Goal: Task Accomplishment & Management: Complete application form

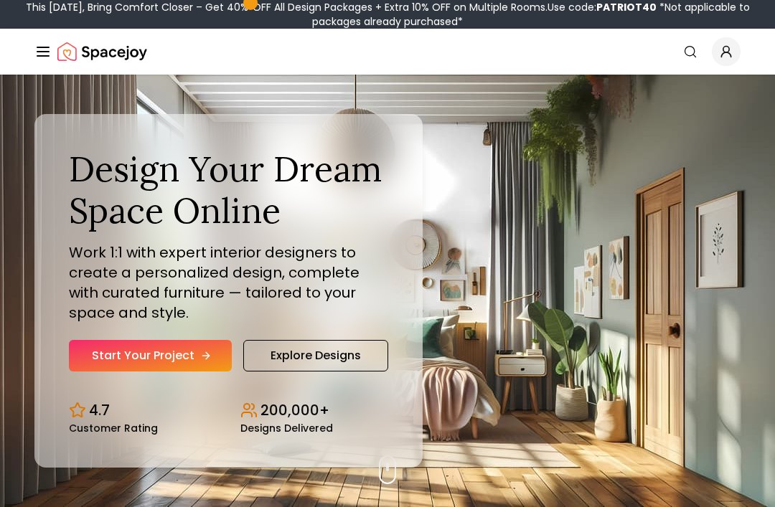
click at [122, 372] on link "Start Your Project" at bounding box center [150, 356] width 163 height 32
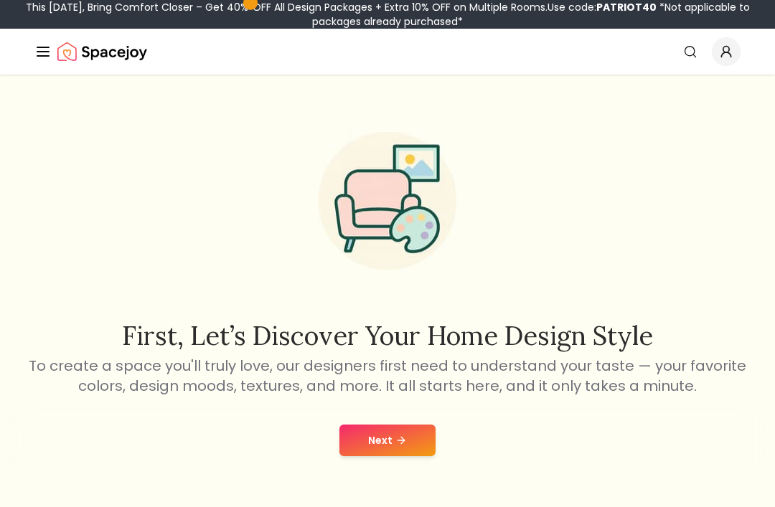
scroll to position [5, 0]
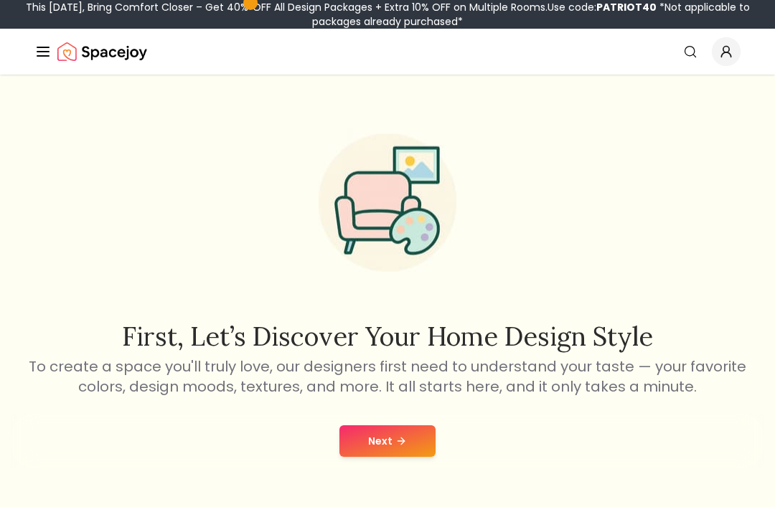
click at [394, 434] on button "Next" at bounding box center [387, 442] width 96 height 32
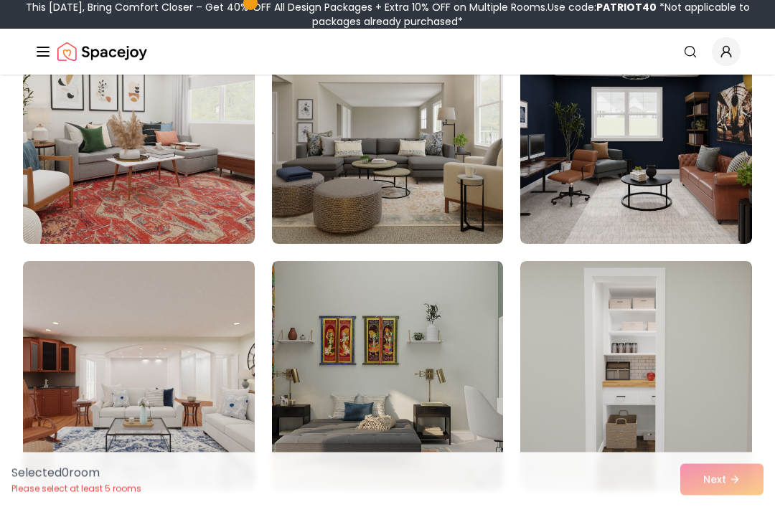
scroll to position [198, 0]
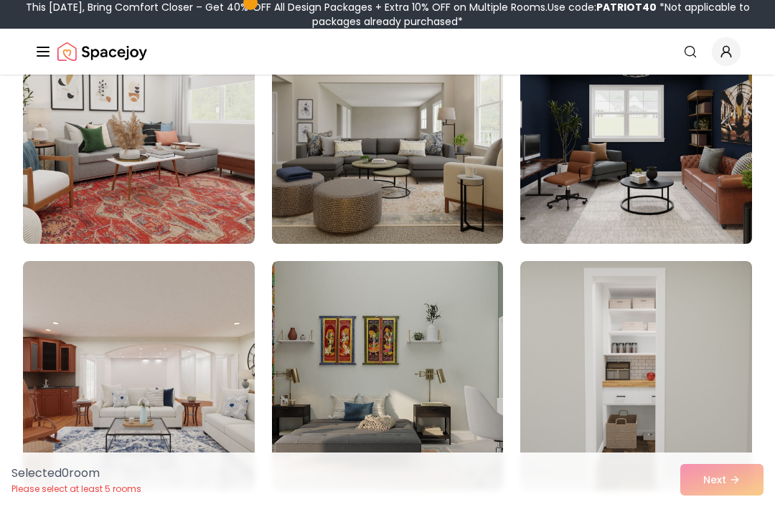
click at [677, 183] on img at bounding box center [635, 129] width 243 height 241
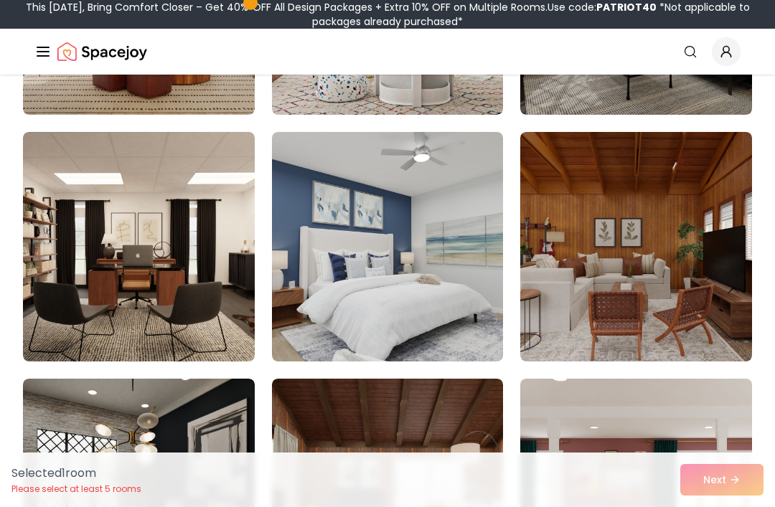
scroll to position [1811, 0]
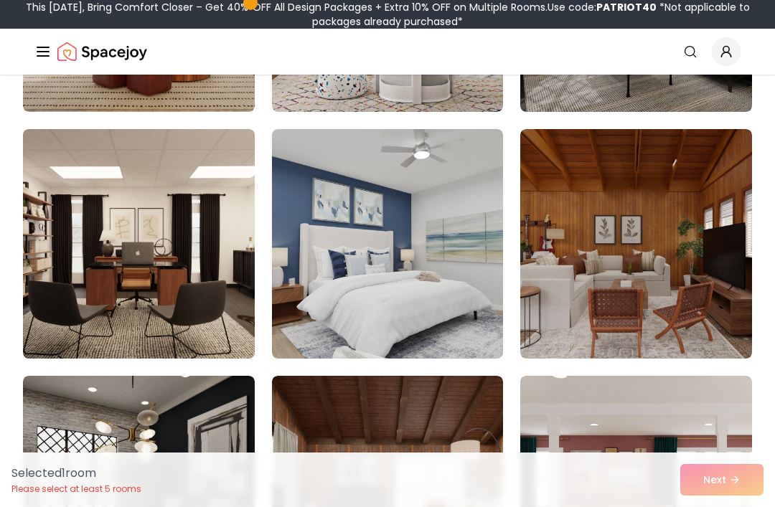
click at [227, 290] on img at bounding box center [138, 243] width 243 height 241
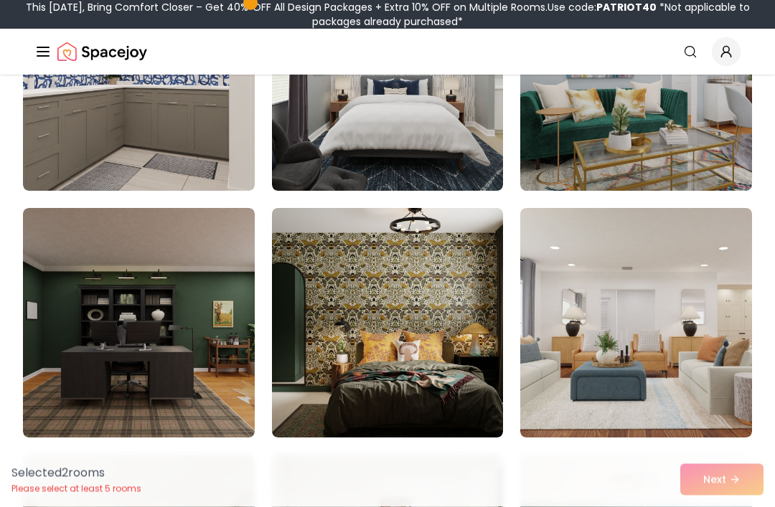
scroll to position [2483, 0]
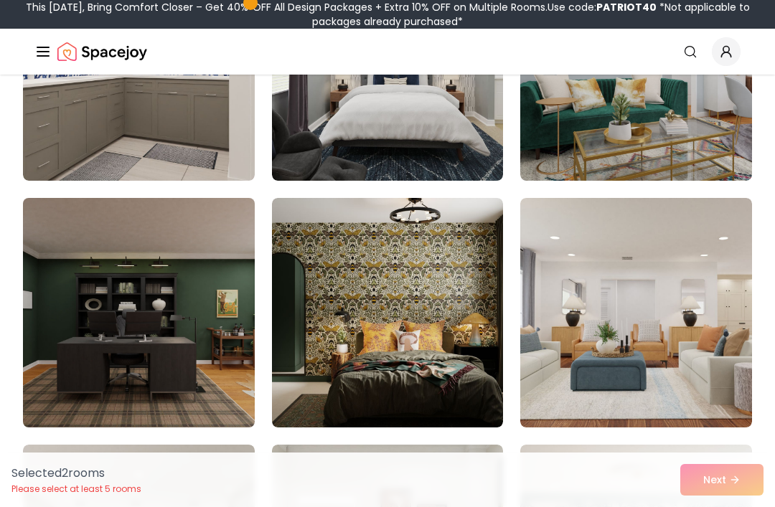
click at [211, 308] on img at bounding box center [138, 312] width 243 height 241
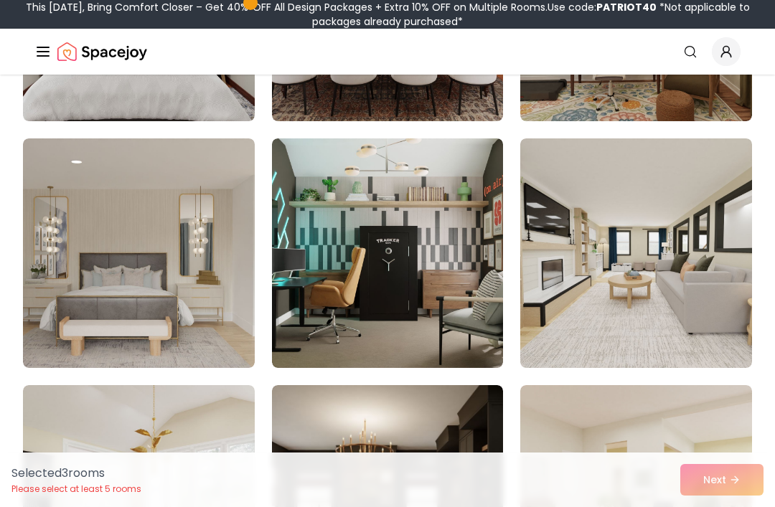
scroll to position [3289, 0]
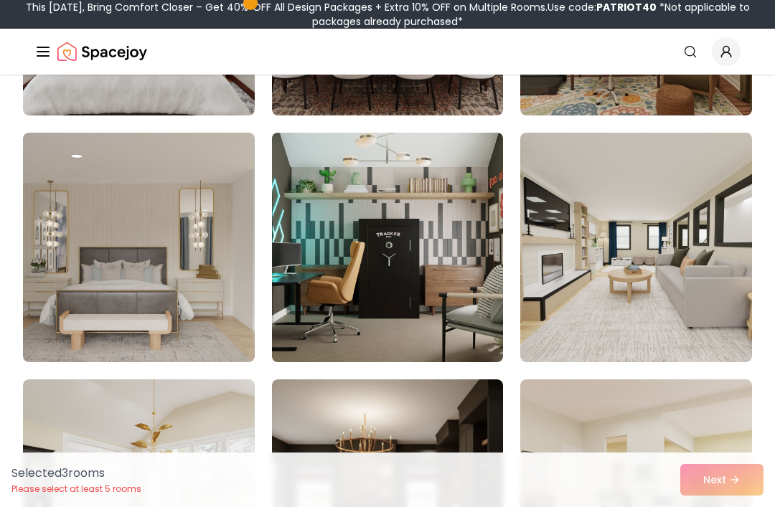
click at [470, 225] on img at bounding box center [387, 247] width 243 height 241
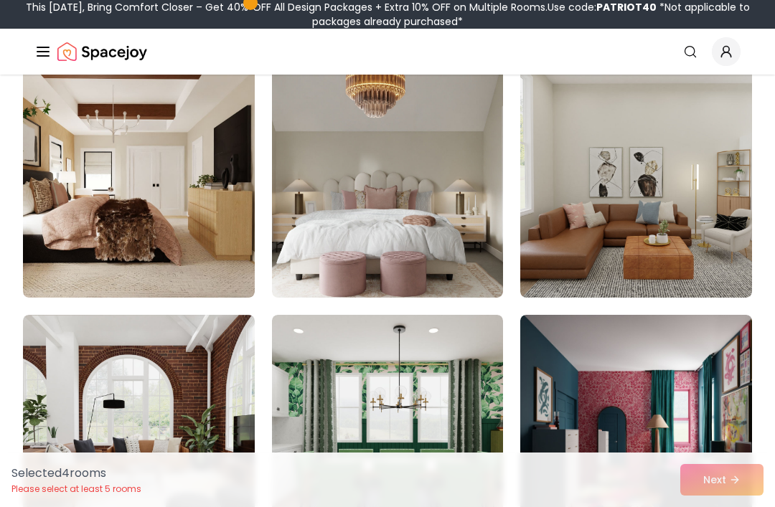
scroll to position [636, 0]
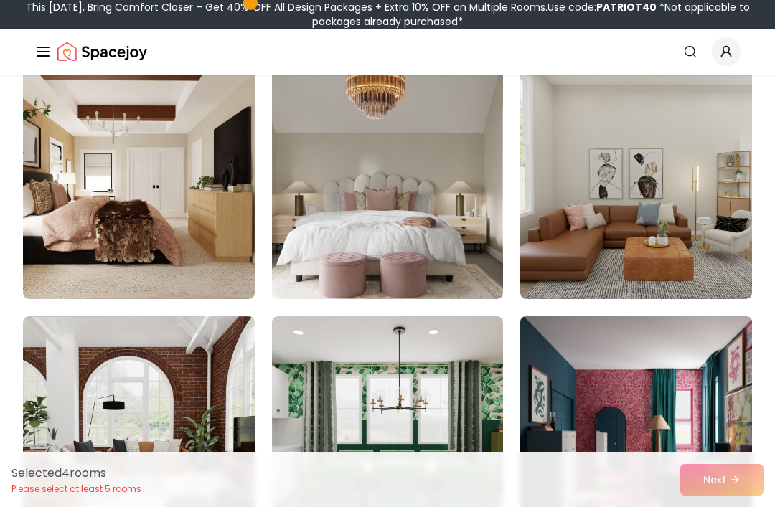
click at [659, 383] on img at bounding box center [635, 431] width 243 height 241
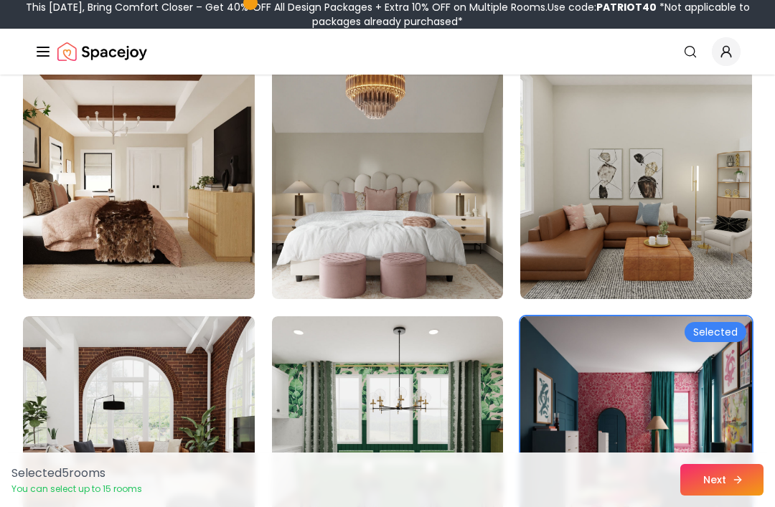
click at [728, 496] on button "Next" at bounding box center [721, 480] width 83 height 32
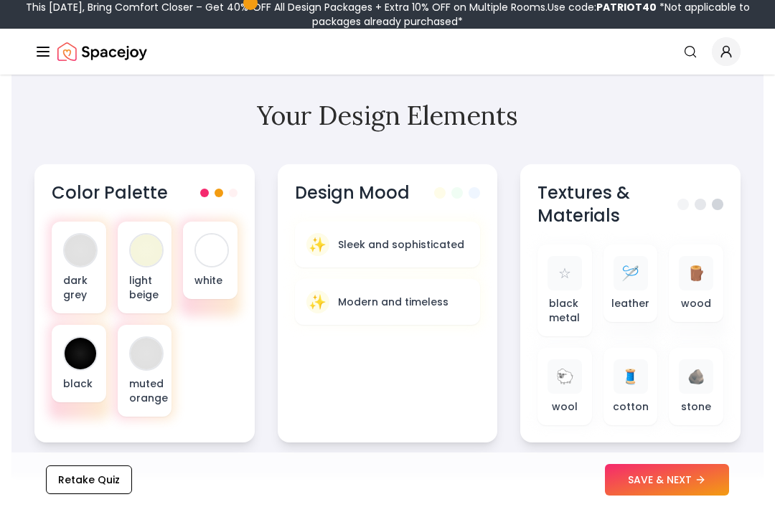
scroll to position [524, 0]
click at [680, 496] on button "SAVE & NEXT" at bounding box center [667, 480] width 124 height 32
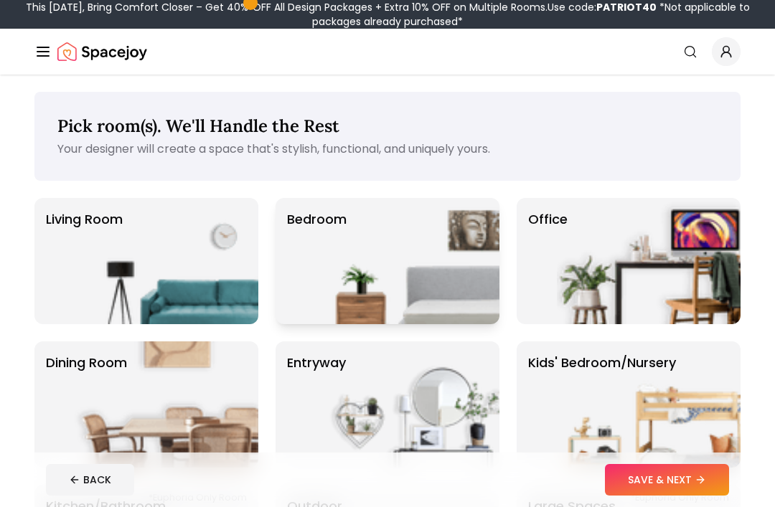
click at [481, 242] on img at bounding box center [408, 261] width 184 height 126
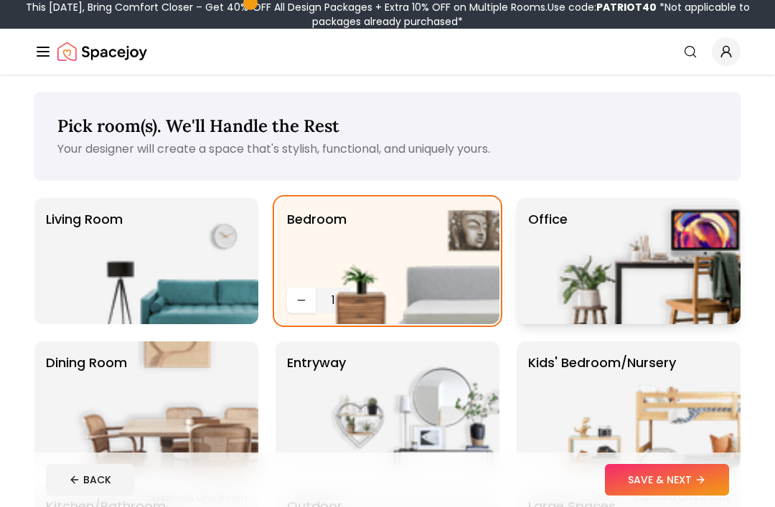
click at [641, 247] on img at bounding box center [649, 261] width 184 height 126
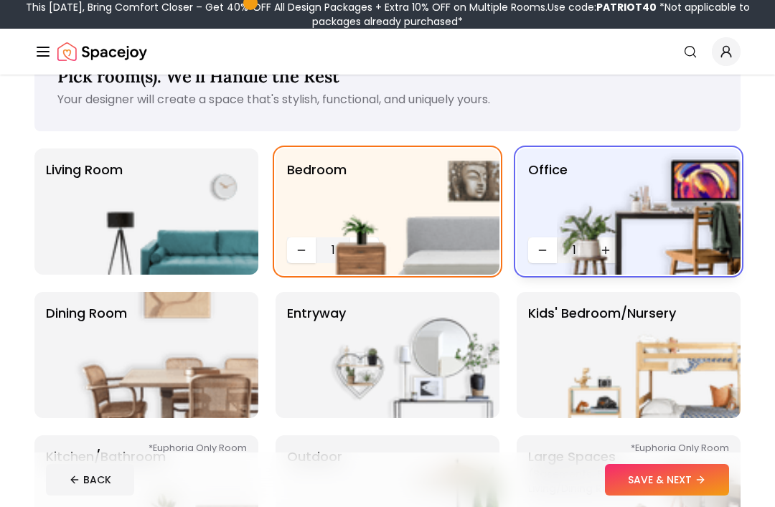
scroll to position [66, 0]
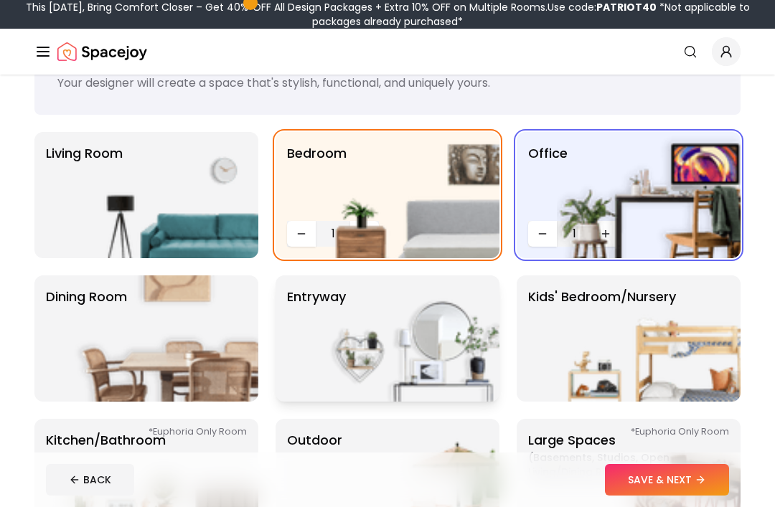
click at [407, 343] on img at bounding box center [408, 339] width 184 height 126
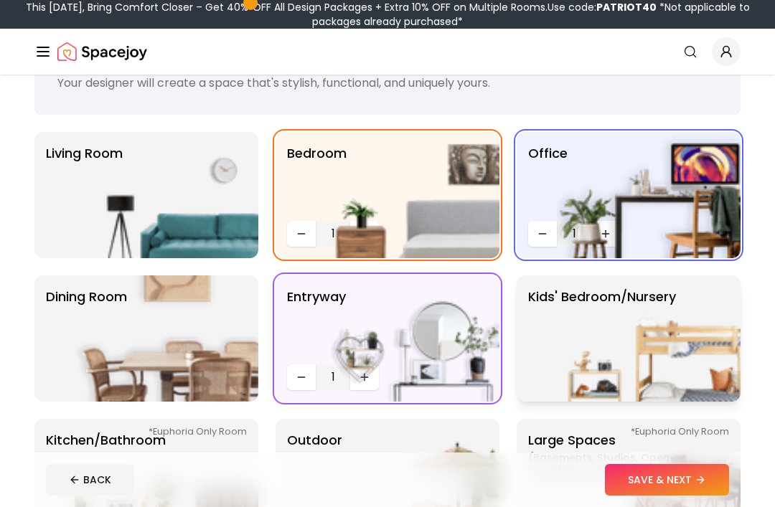
click at [627, 344] on img at bounding box center [649, 339] width 184 height 126
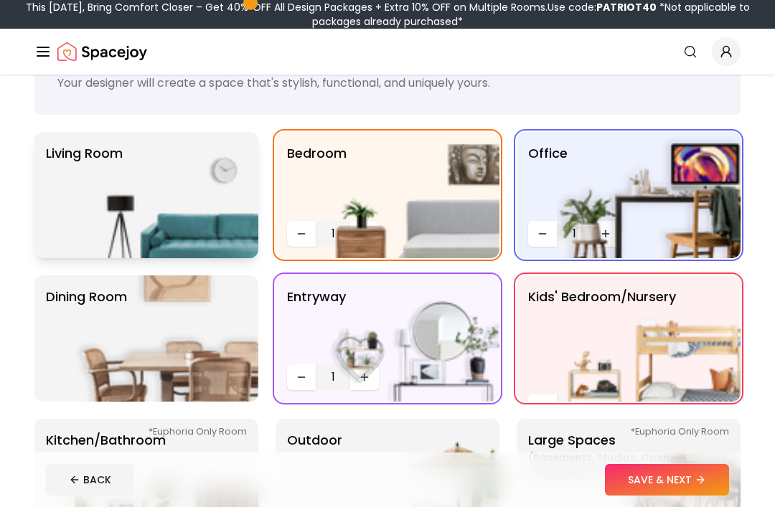
click at [105, 213] on img at bounding box center [167, 195] width 184 height 126
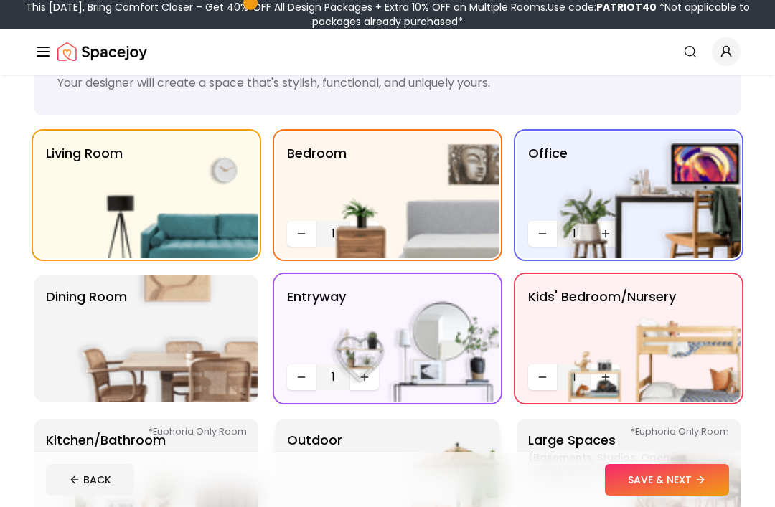
click at [460, 447] on img at bounding box center [408, 482] width 184 height 126
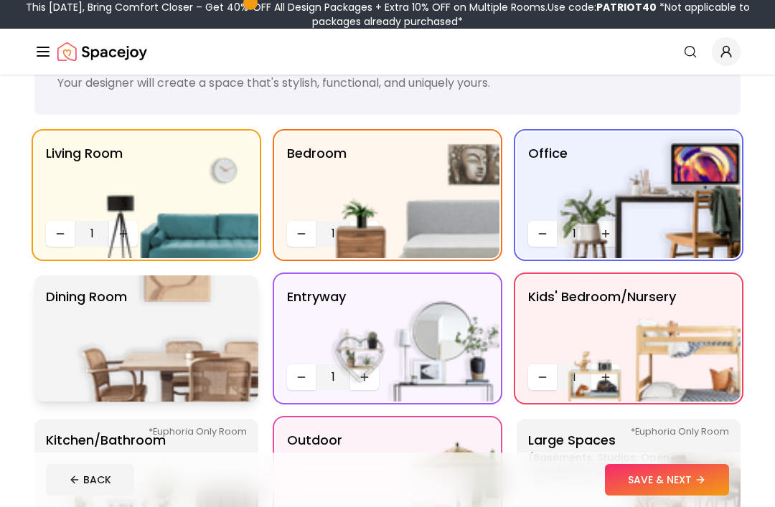
click at [144, 346] on img at bounding box center [167, 339] width 184 height 126
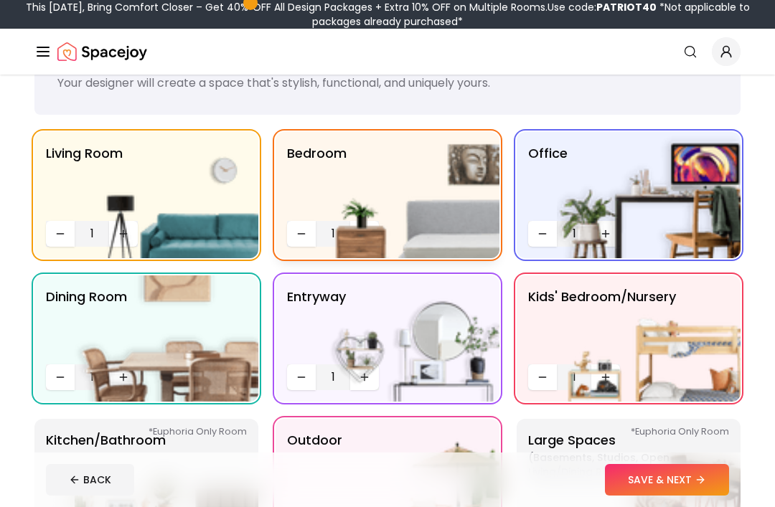
click at [366, 232] on img at bounding box center [408, 195] width 184 height 126
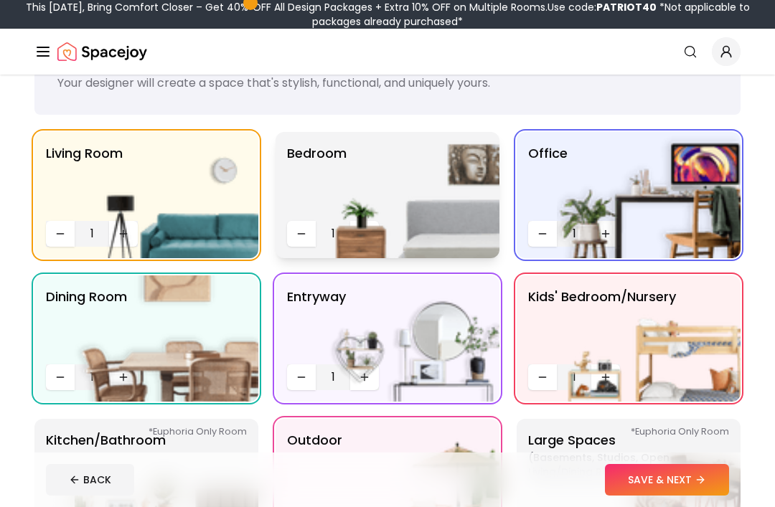
click at [369, 237] on img at bounding box center [408, 195] width 184 height 126
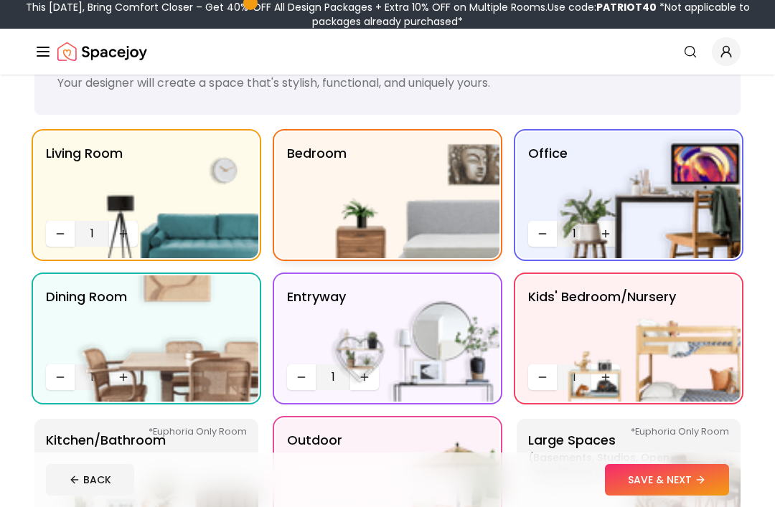
click at [366, 239] on img at bounding box center [408, 195] width 184 height 126
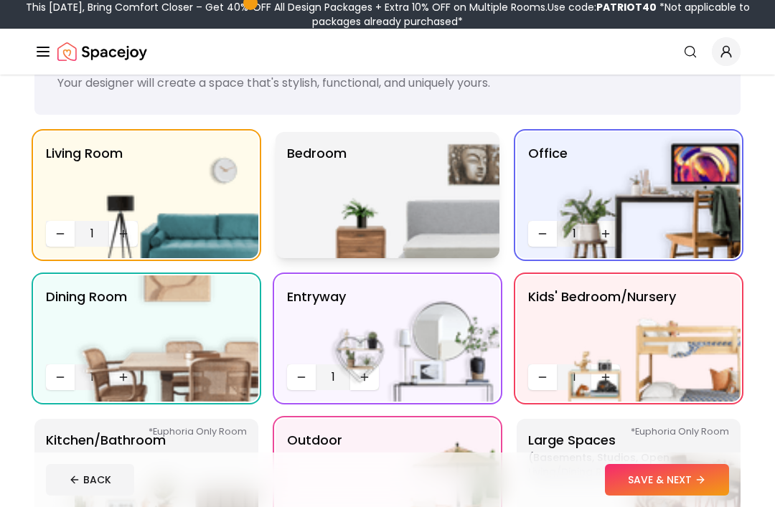
click at [365, 238] on img at bounding box center [408, 195] width 184 height 126
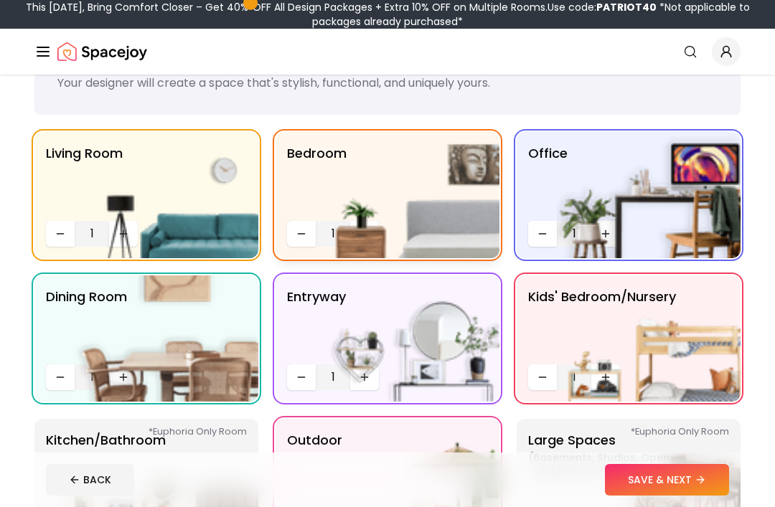
click at [369, 232] on img at bounding box center [408, 195] width 184 height 126
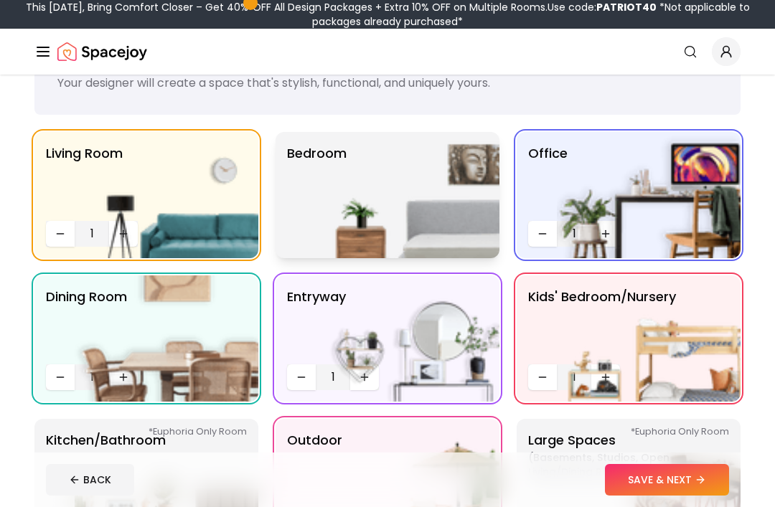
click at [359, 234] on img at bounding box center [408, 195] width 184 height 126
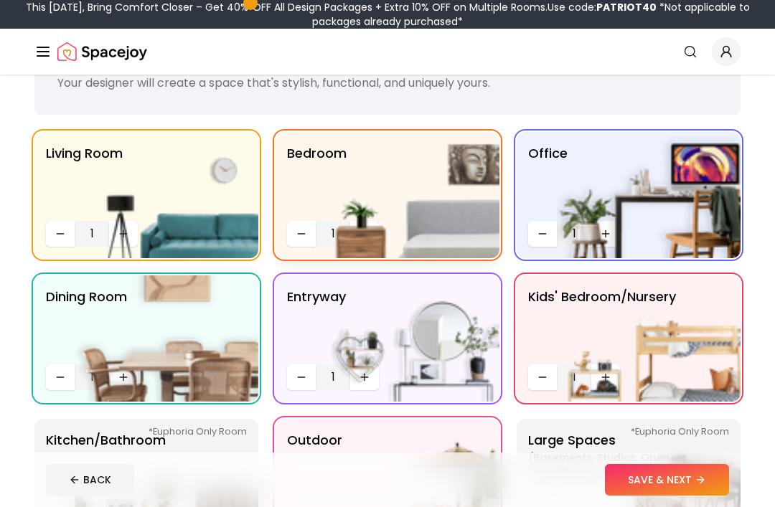
click at [330, 235] on img at bounding box center [408, 195] width 184 height 126
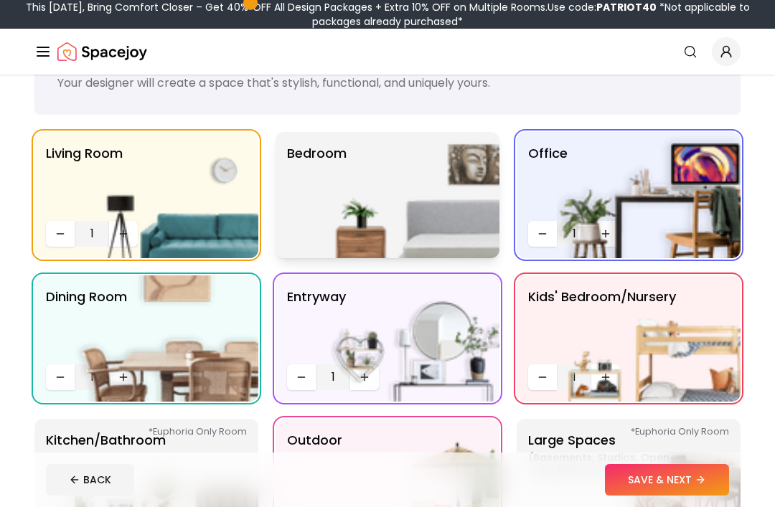
click at [350, 232] on img at bounding box center [408, 195] width 184 height 126
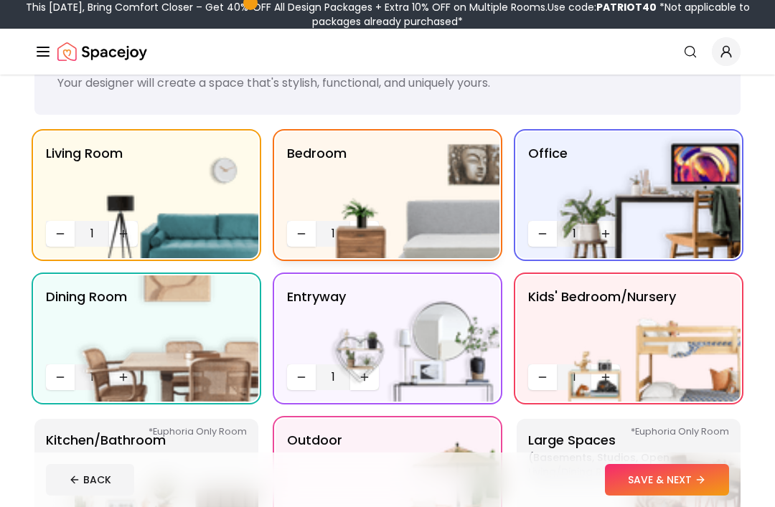
click at [363, 227] on img at bounding box center [408, 195] width 184 height 126
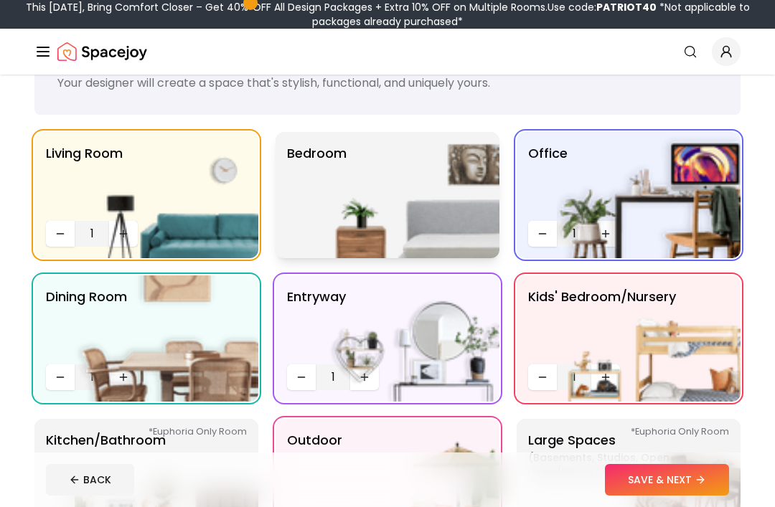
click at [404, 216] on img at bounding box center [408, 195] width 184 height 126
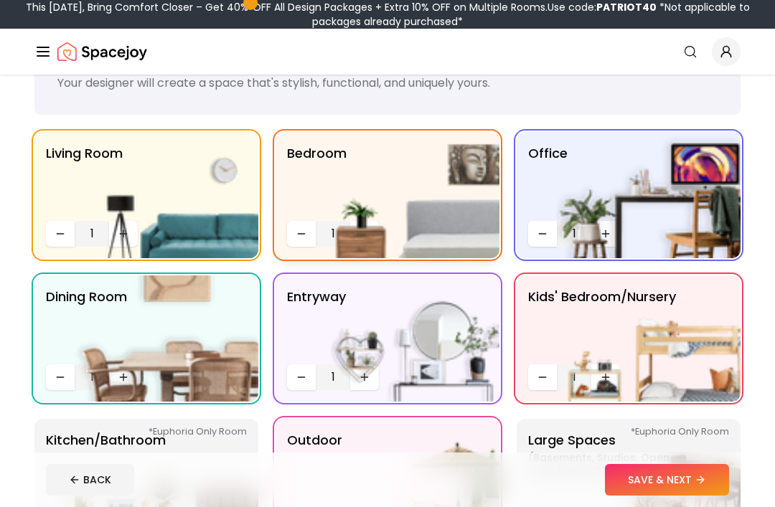
click at [345, 244] on img at bounding box center [408, 195] width 184 height 126
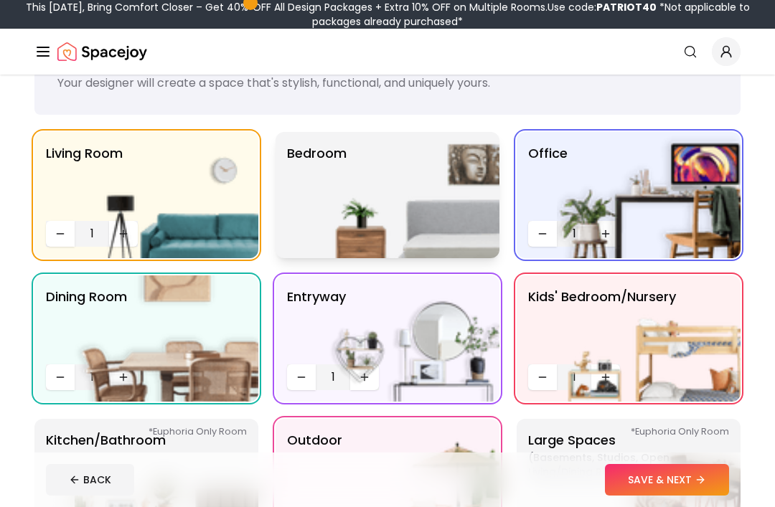
click at [356, 244] on img at bounding box center [408, 195] width 184 height 126
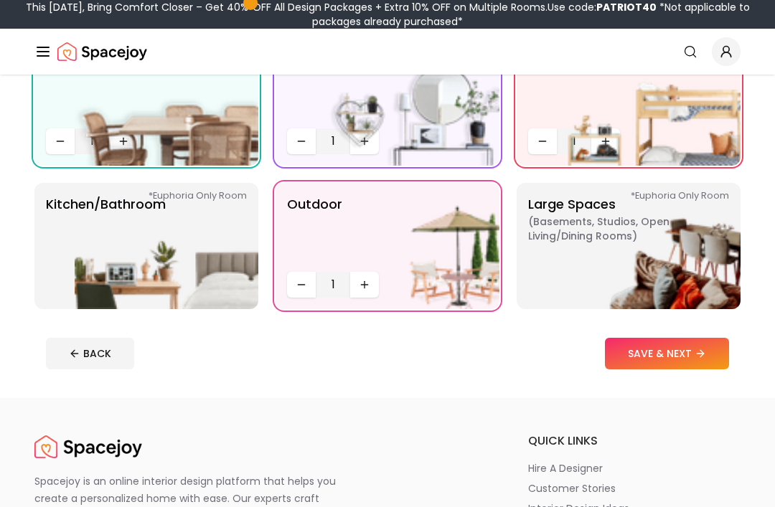
scroll to position [304, 0]
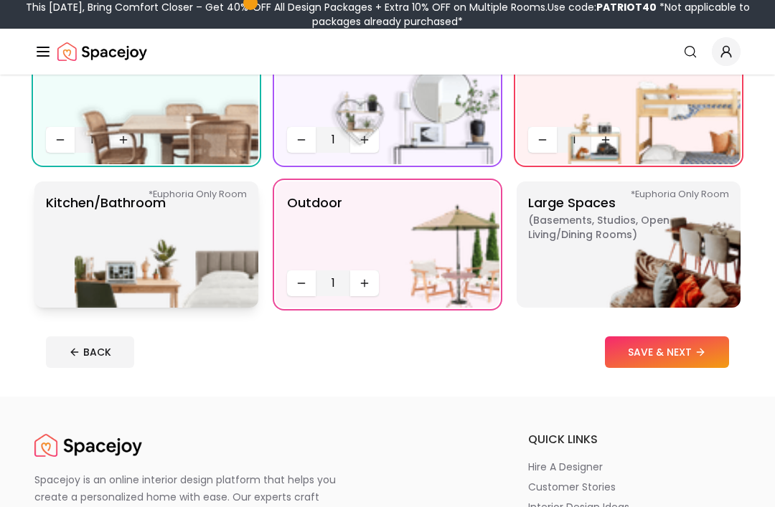
click at [124, 259] on img at bounding box center [167, 245] width 184 height 126
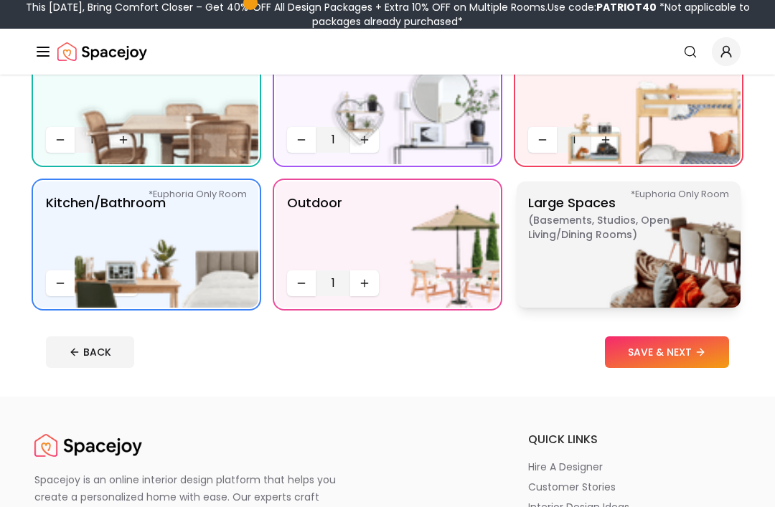
click at [629, 230] on img at bounding box center [649, 245] width 184 height 126
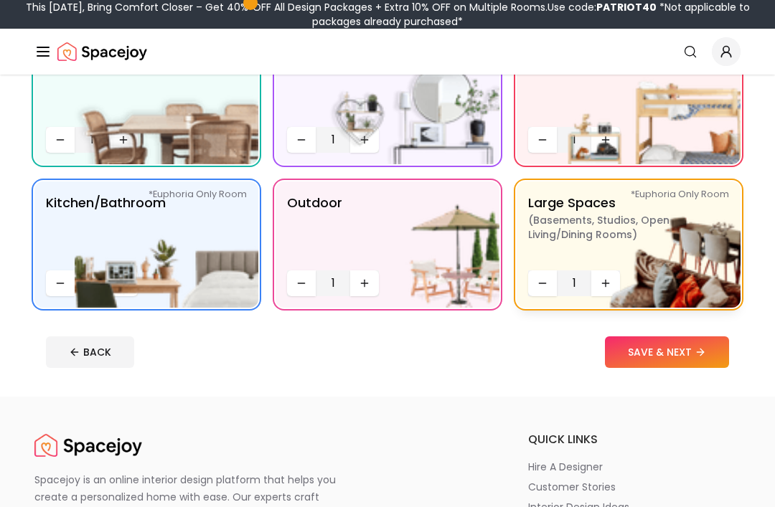
click at [602, 283] on img at bounding box center [649, 245] width 184 height 126
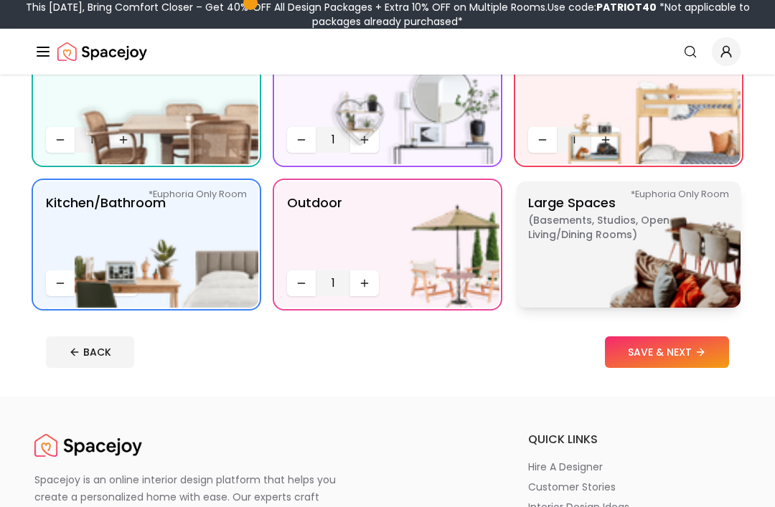
click at [630, 239] on img at bounding box center [649, 245] width 184 height 126
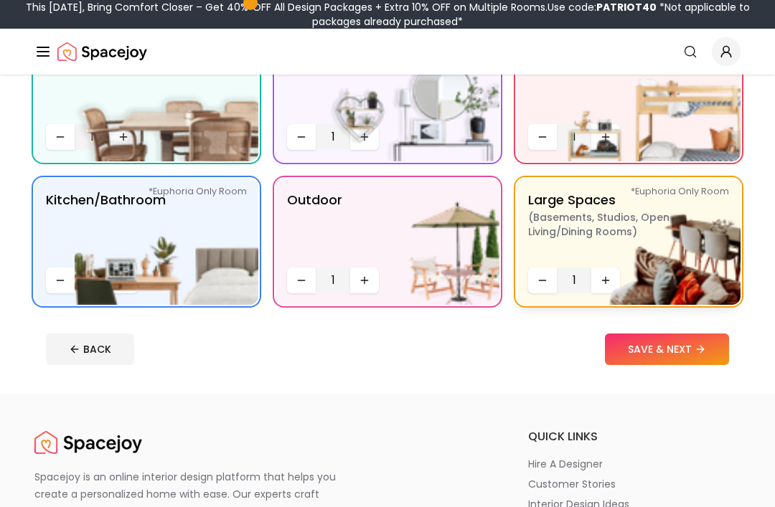
scroll to position [314, 0]
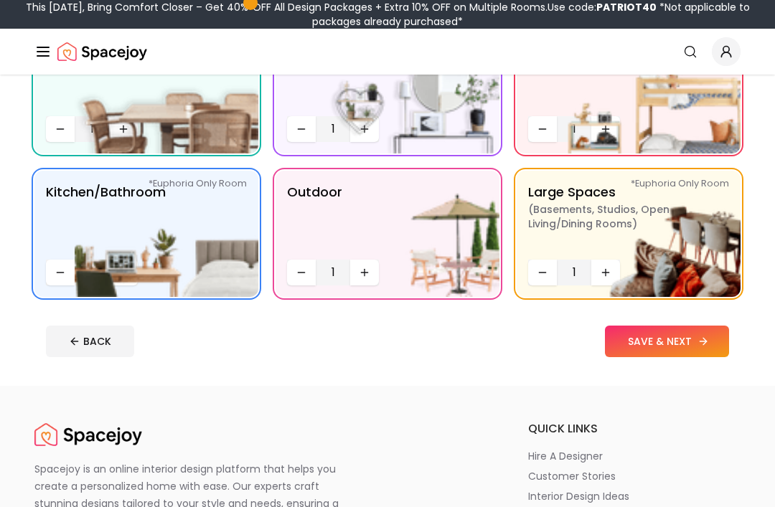
click at [679, 335] on button "SAVE & NEXT" at bounding box center [667, 342] width 124 height 32
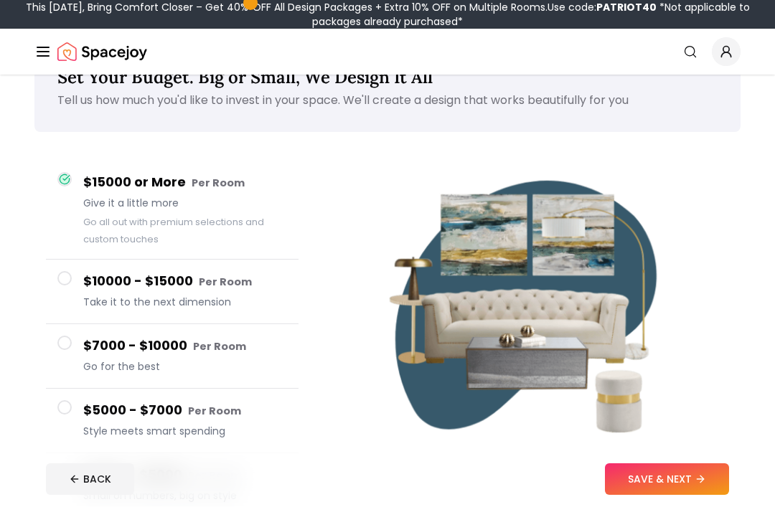
scroll to position [49, 0]
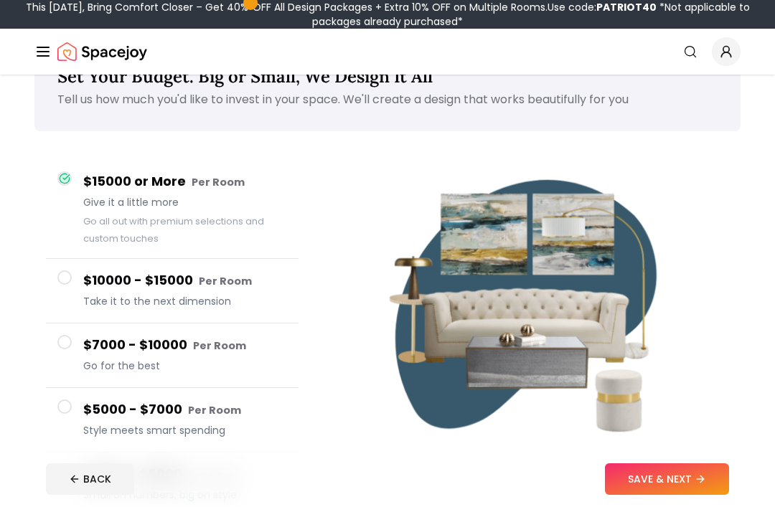
click at [64, 281] on span at bounding box center [64, 278] width 14 height 14
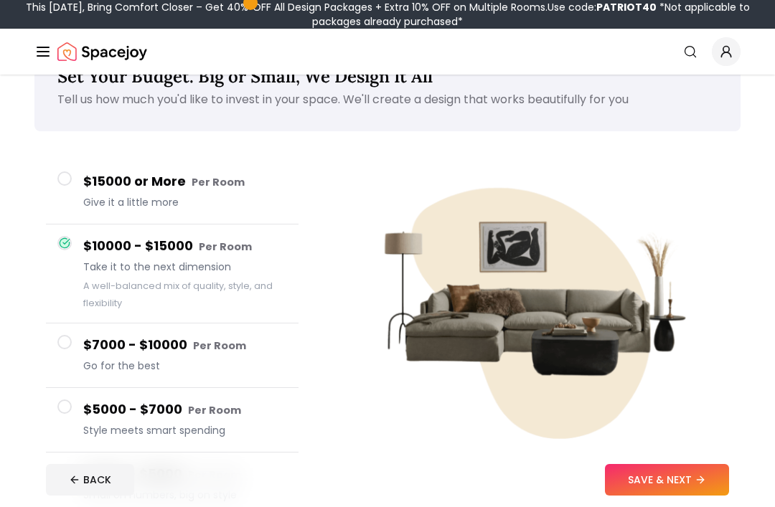
click at [73, 195] on button "$15000 or More Per Room Give it a little more" at bounding box center [172, 192] width 253 height 65
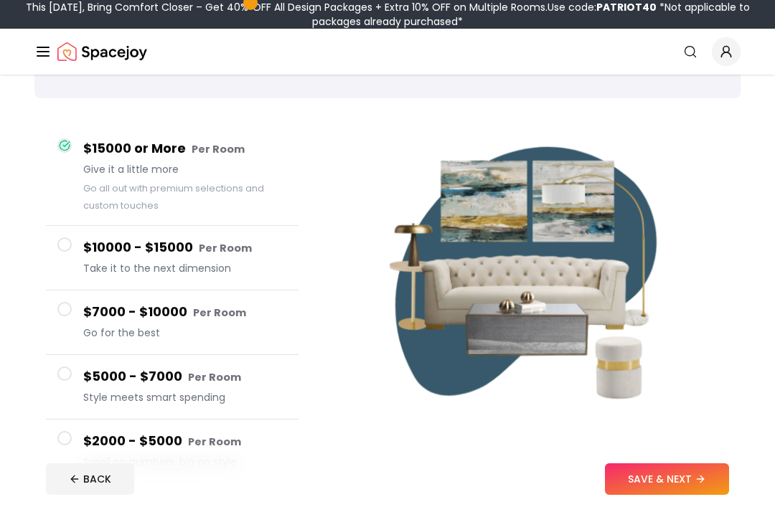
scroll to position [83, 0]
click at [654, 496] on button "SAVE & NEXT" at bounding box center [667, 480] width 124 height 32
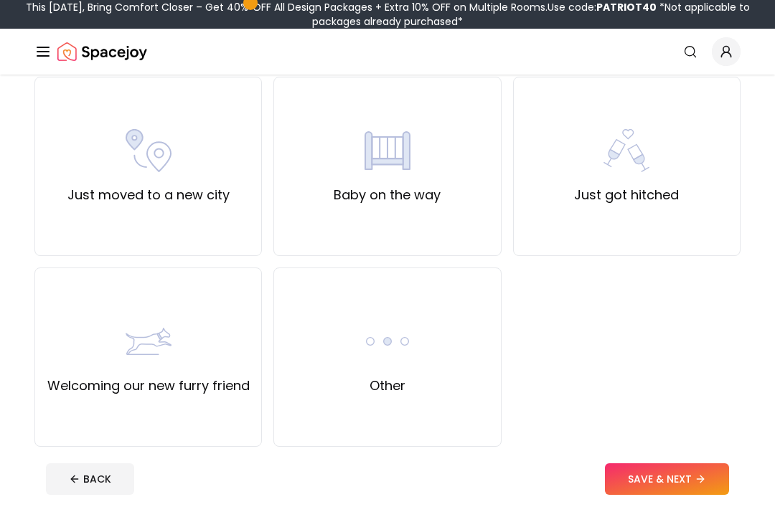
scroll to position [504, 0]
click at [481, 347] on div "Other" at bounding box center [386, 356] width 227 height 179
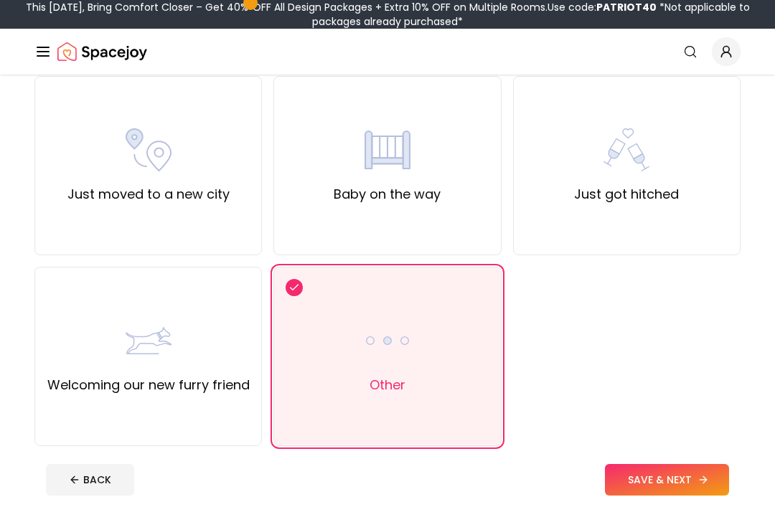
click at [636, 496] on button "SAVE & NEXT" at bounding box center [667, 480] width 124 height 32
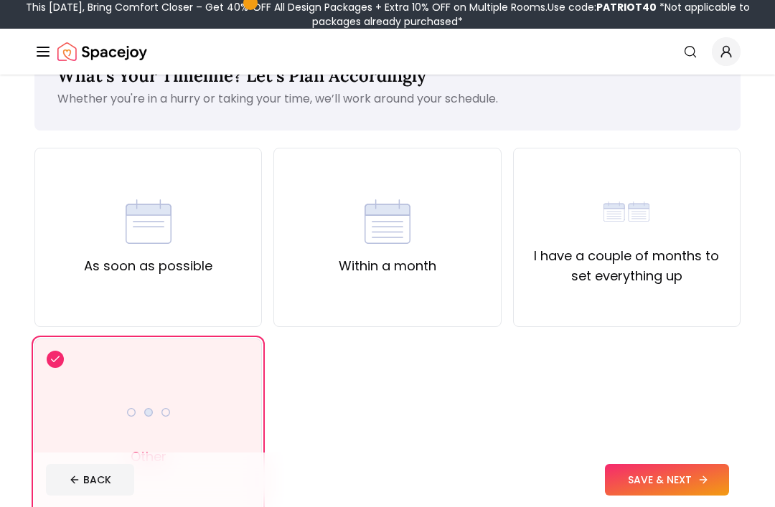
scroll to position [29, 0]
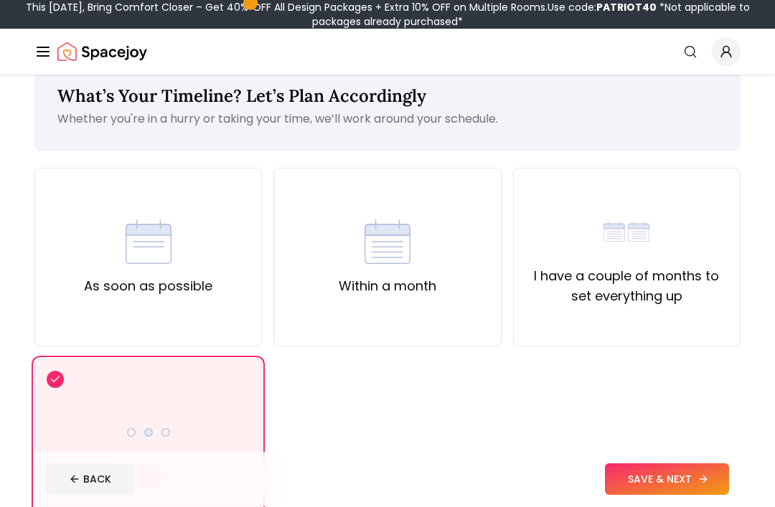
click at [662, 496] on button "SAVE & NEXT" at bounding box center [667, 480] width 124 height 32
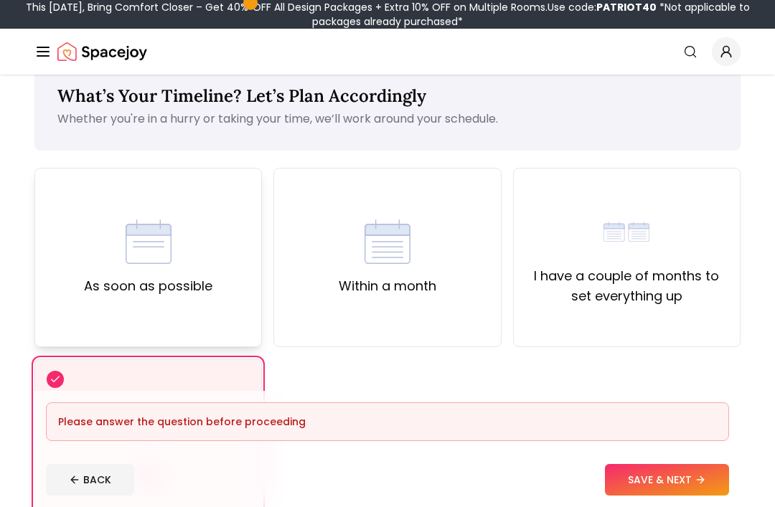
click at [70, 289] on div "As soon as possible" at bounding box center [147, 257] width 227 height 179
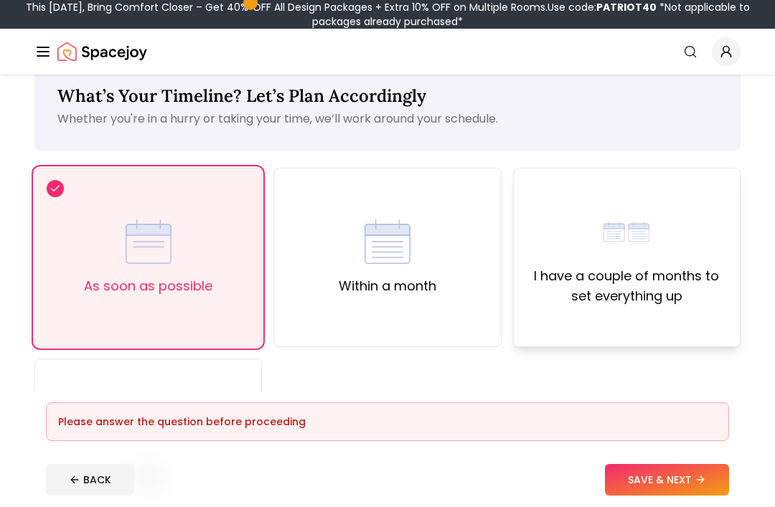
click at [565, 291] on label "I have a couple of months to set everything up" at bounding box center [626, 286] width 203 height 40
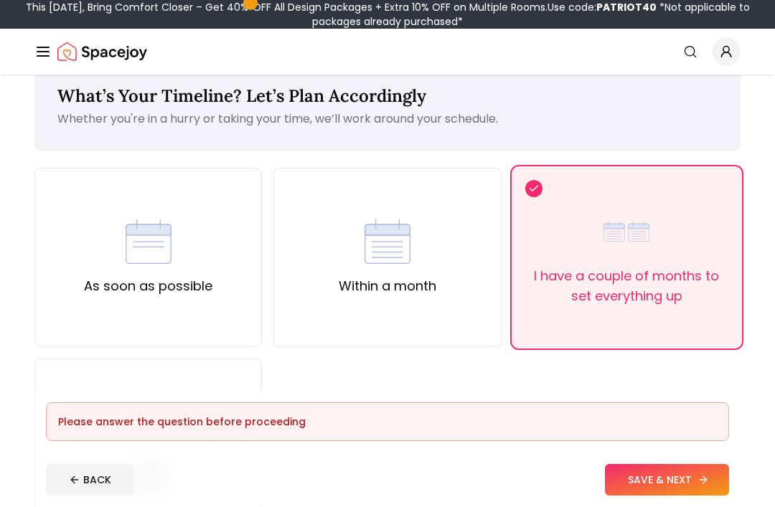
click at [664, 496] on button "SAVE & NEXT" at bounding box center [667, 480] width 124 height 32
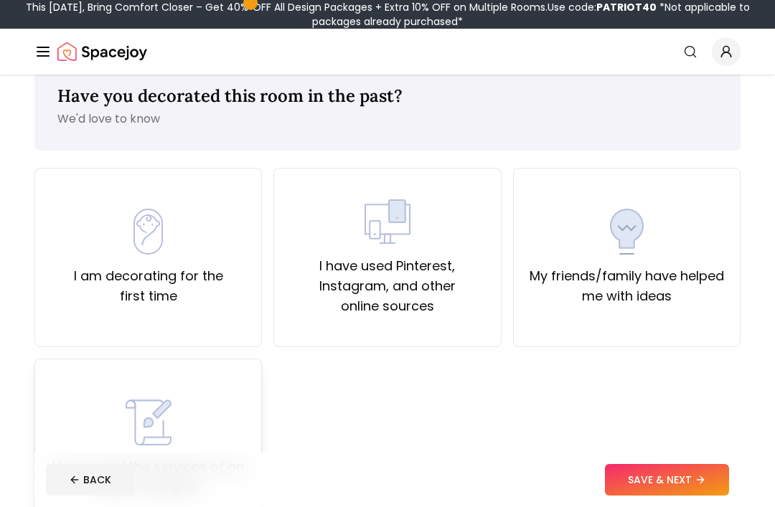
click at [167, 413] on img at bounding box center [149, 423] width 46 height 46
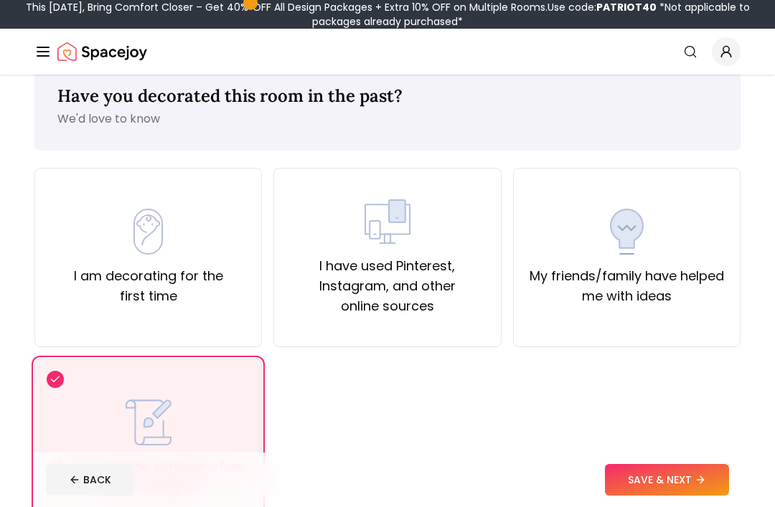
click at [106, 422] on div "I have used the services of an Interior Designer" at bounding box center [148, 449] width 203 height 98
click at [70, 432] on div "I have used the services of an Interior Designer" at bounding box center [148, 449] width 203 height 98
click at [667, 496] on button "SAVE & NEXT" at bounding box center [667, 480] width 124 height 32
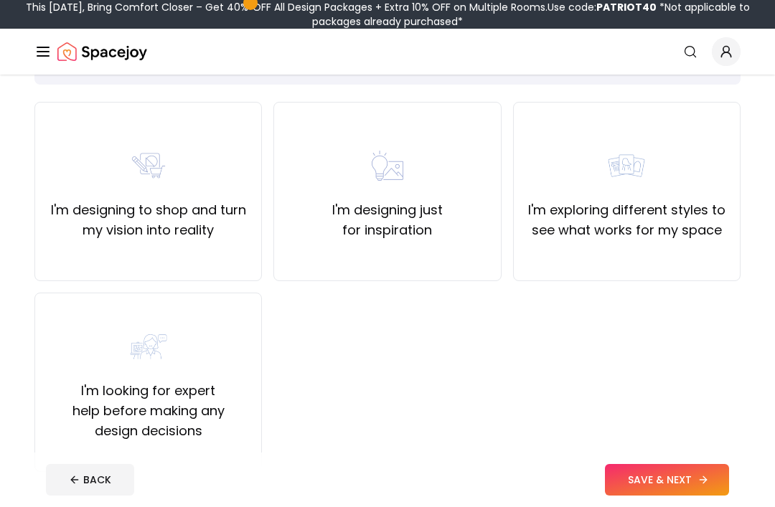
scroll to position [99, 0]
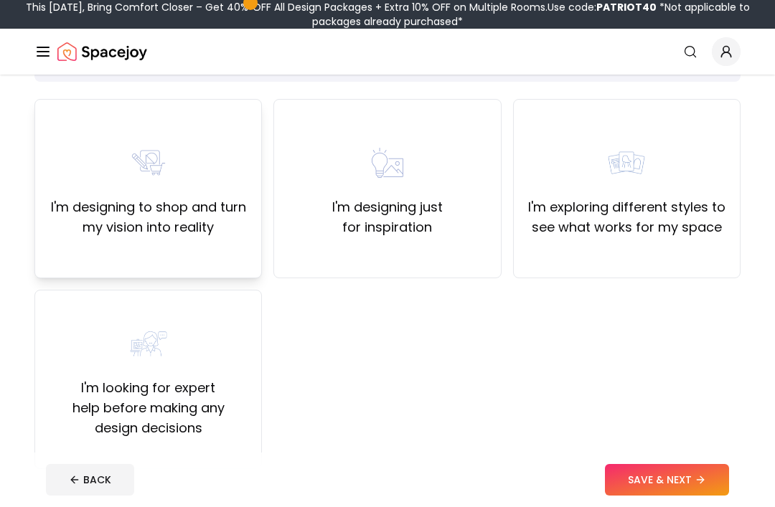
click at [56, 240] on div "I'm designing to shop and turn my vision into reality" at bounding box center [147, 188] width 227 height 179
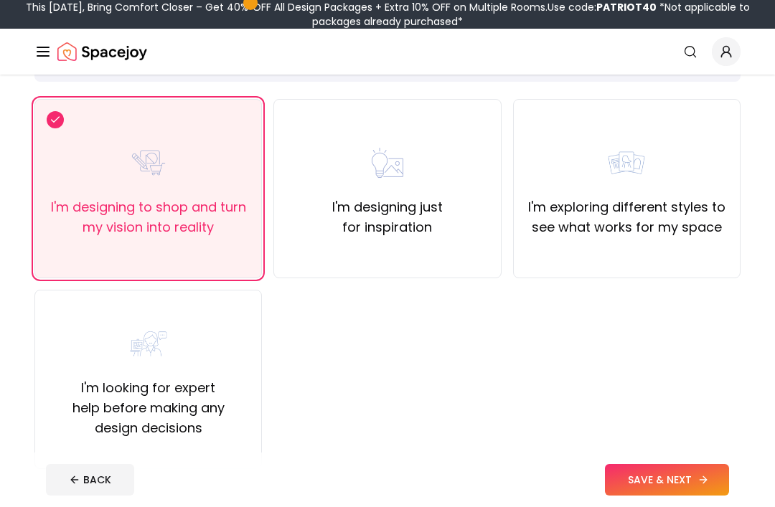
click at [660, 496] on button "SAVE & NEXT" at bounding box center [667, 480] width 124 height 32
